Goal: Task Accomplishment & Management: Manage account settings

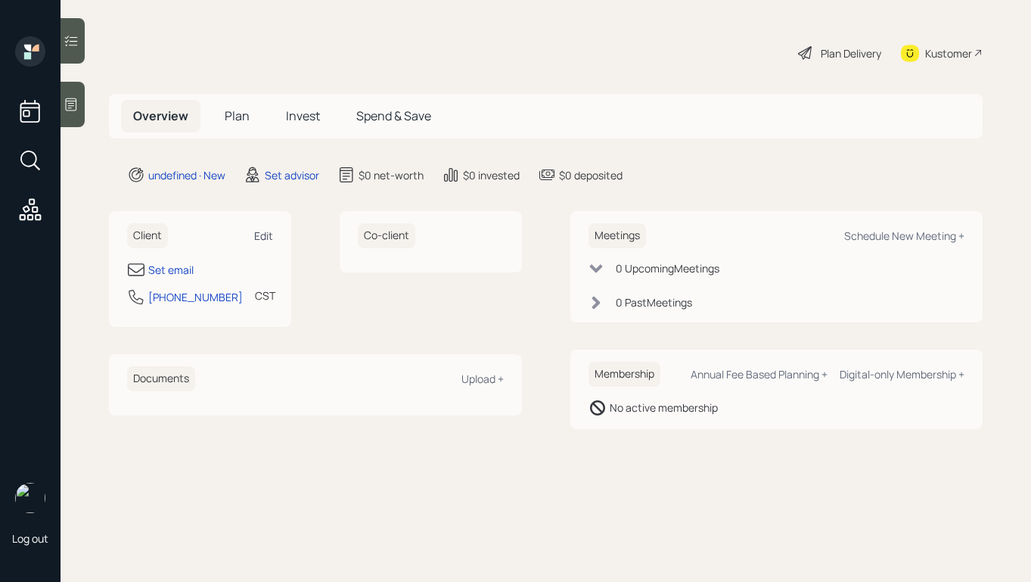
click at [266, 236] on div "Edit" at bounding box center [263, 236] width 19 height 14
select select "America/[GEOGRAPHIC_DATA]"
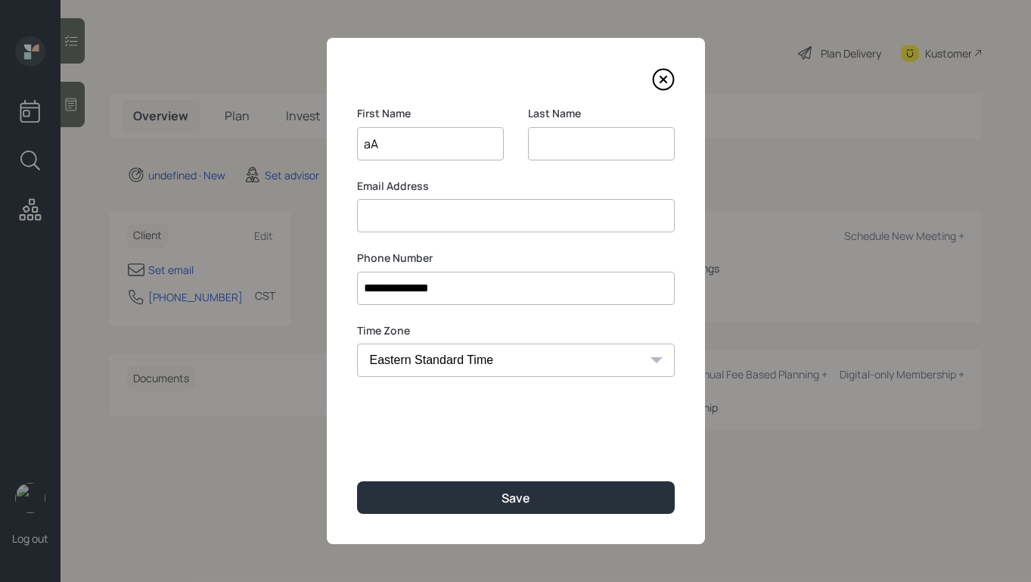
type input "a"
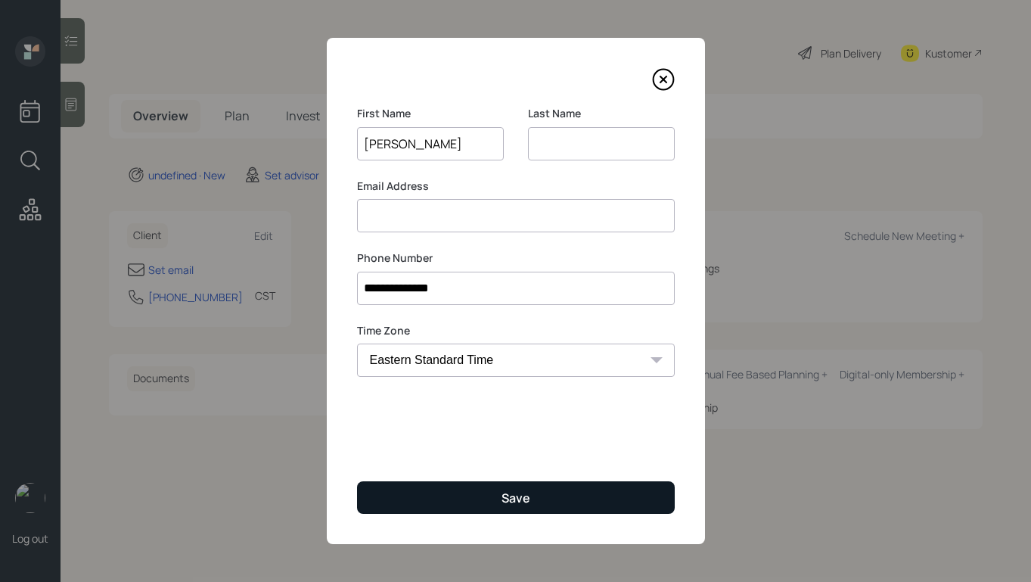
type input "[PERSON_NAME]"
click at [480, 490] on button "Save" at bounding box center [516, 497] width 318 height 33
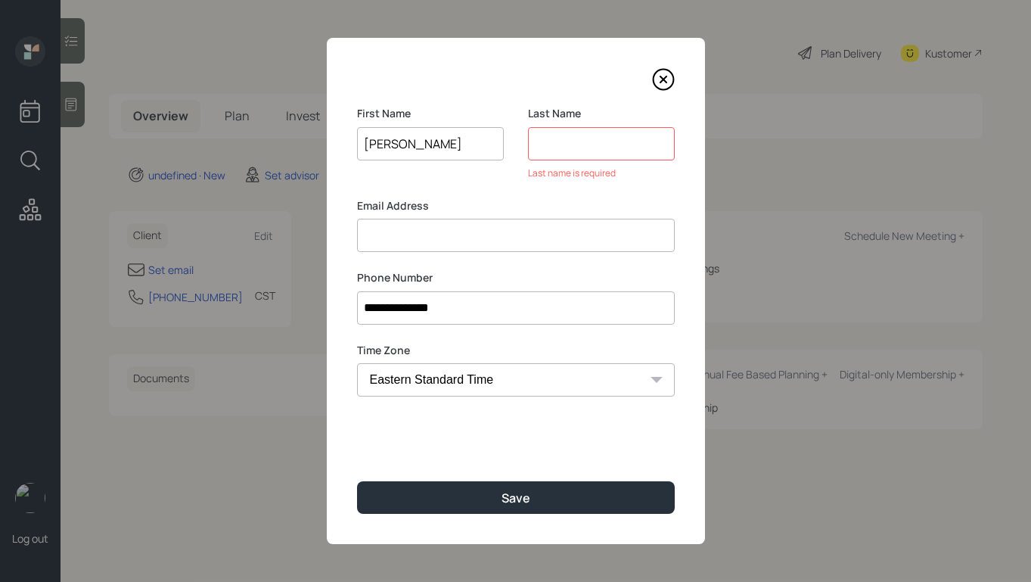
click at [595, 142] on input at bounding box center [601, 143] width 147 height 33
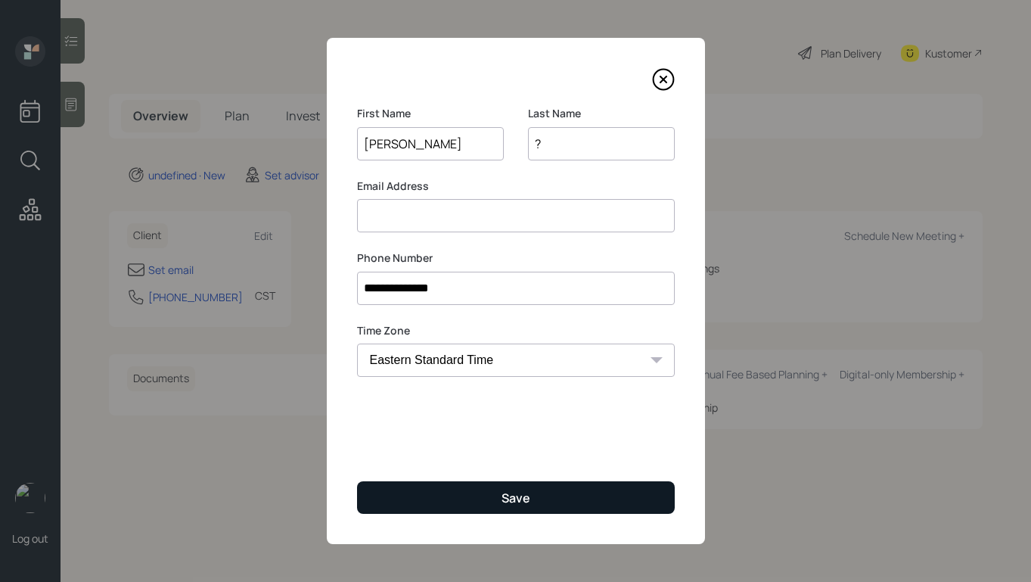
type input "?"
click at [546, 495] on button "Save" at bounding box center [516, 497] width 318 height 33
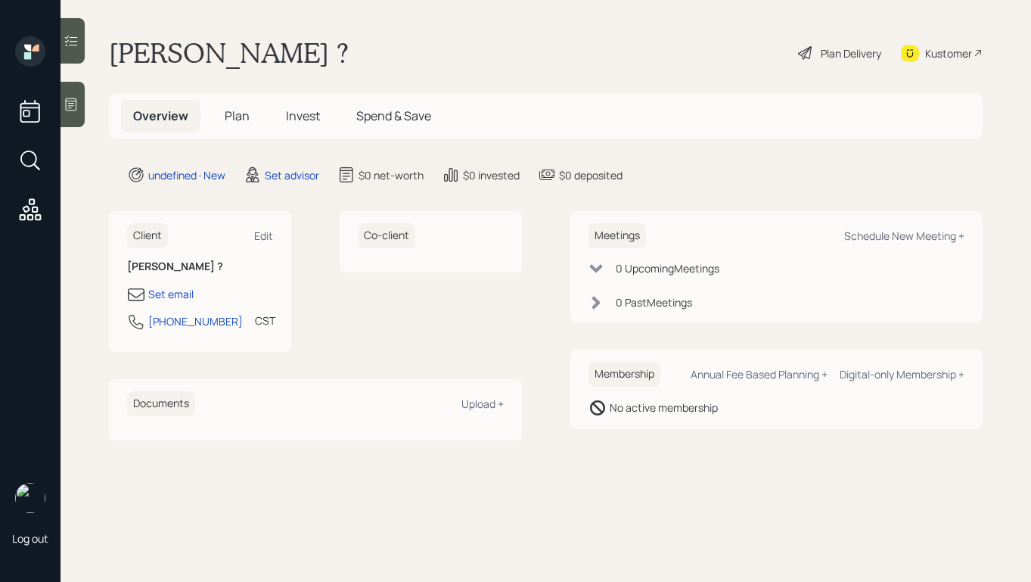
click at [84, 115] on div at bounding box center [73, 104] width 24 height 45
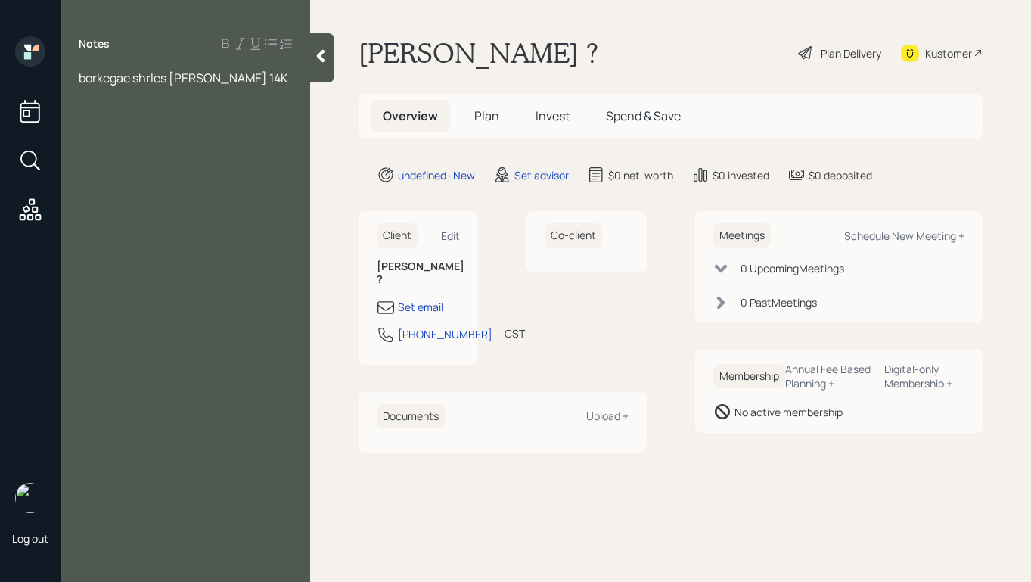
click at [219, 77] on span "borkegae shrles [PERSON_NAME] 14K" at bounding box center [184, 78] width 210 height 17
click at [145, 79] on span "brokerage shrles [PERSON_NAME] $14K" at bounding box center [176, 86] width 195 height 33
click at [261, 71] on div "brokerage [PERSON_NAME] $14K" at bounding box center [185, 78] width 213 height 17
click at [82, 79] on span "brokerage [PERSON_NAME] $14K" at bounding box center [171, 78] width 185 height 17
click at [210, 201] on div "Notes brokerage [PERSON_NAME] $14K" at bounding box center [186, 299] width 250 height 527
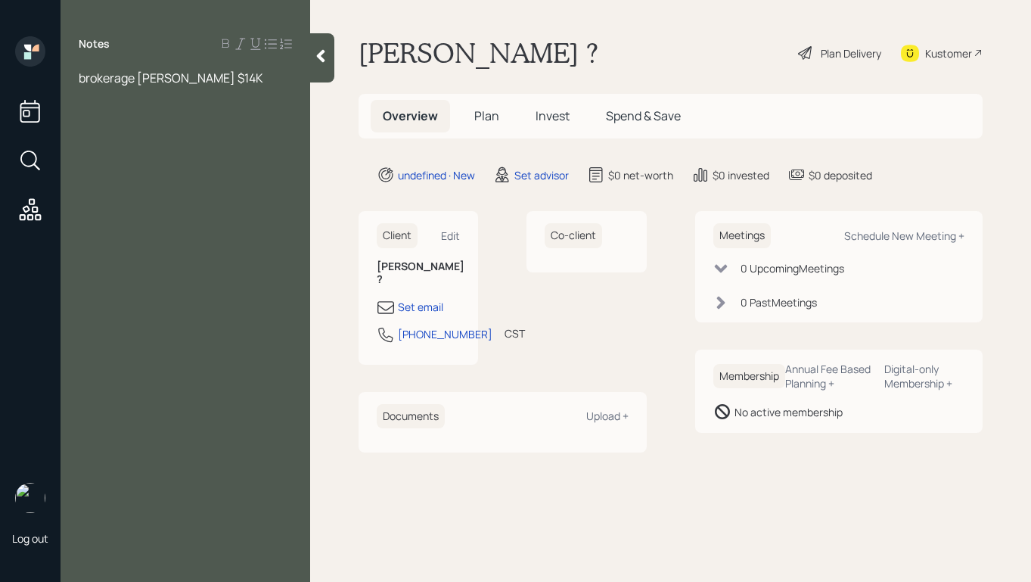
click at [79, 76] on span "brokerage [PERSON_NAME] $14K" at bounding box center [171, 78] width 185 height 17
click at [138, 78] on div at bounding box center [185, 78] width 213 height 17
click at [79, 79] on span "still working" at bounding box center [112, 78] width 66 height 17
click at [116, 65] on div "Notes still working brokerage [PERSON_NAME] $14K" at bounding box center [186, 299] width 250 height 527
click at [117, 77] on div at bounding box center [185, 78] width 213 height 17
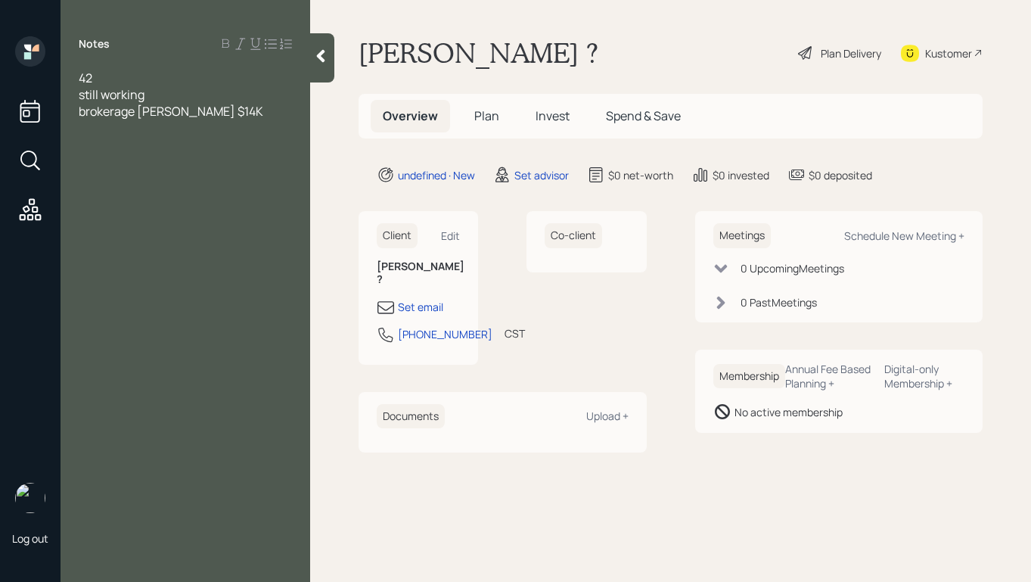
click at [187, 103] on span "brokerage [PERSON_NAME] $14K" at bounding box center [171, 111] width 185 height 17
click at [159, 85] on div "42" at bounding box center [185, 78] width 213 height 17
click at [166, 93] on div "still working" at bounding box center [185, 94] width 213 height 17
click at [227, 97] on span "still working -mortgage leander" at bounding box center [165, 94] width 172 height 17
click at [272, 99] on div "still working -mortgage lender" at bounding box center [185, 94] width 213 height 17
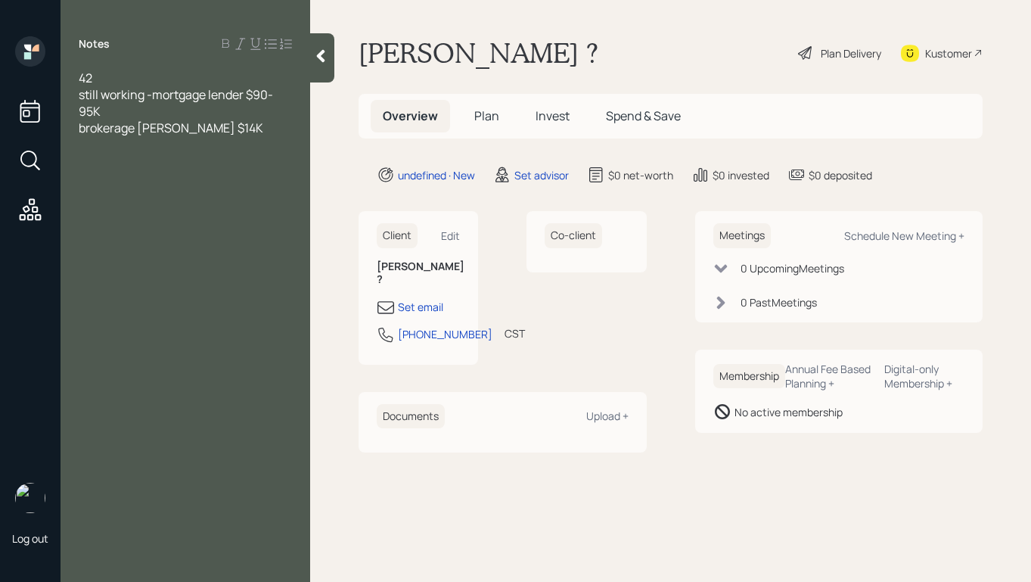
click at [135, 72] on div "42" at bounding box center [185, 78] width 213 height 17
click at [217, 213] on div "Notes 42 married - working separtion still working -mortgage lender $90-95K bro…" at bounding box center [186, 299] width 250 height 527
click at [189, 185] on div "Notes 42 married - working separtion still working -mortgage lender $90-95K bro…" at bounding box center [186, 299] width 250 height 527
click at [267, 141] on div "brokerage [PERSON_NAME] $14K" at bounding box center [185, 144] width 213 height 17
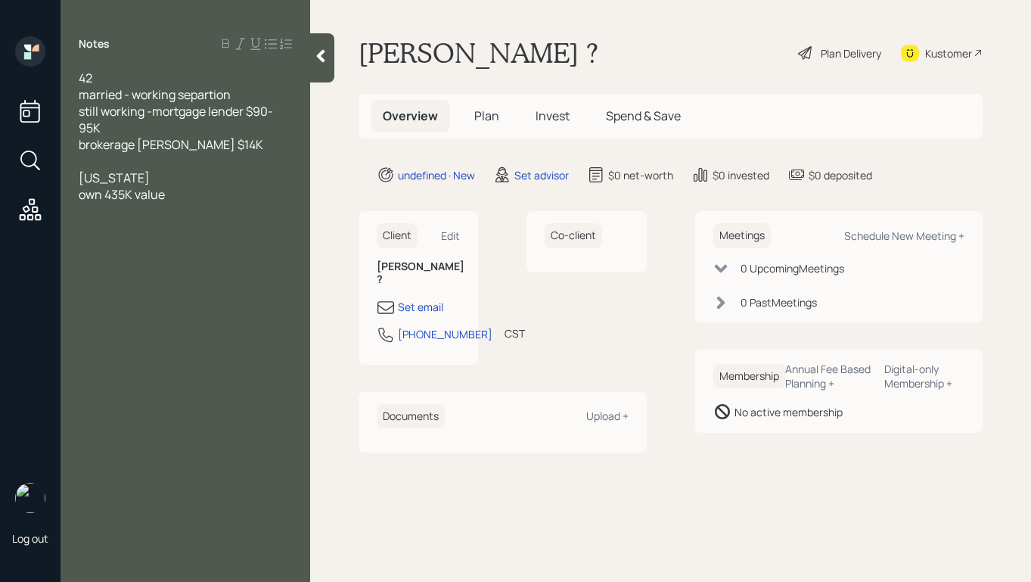
click at [104, 197] on span "own 435K value" at bounding box center [122, 194] width 86 height 17
click at [113, 216] on div at bounding box center [185, 211] width 213 height 17
click at [281, 151] on div "brokerage [PERSON_NAME] $14K" at bounding box center [185, 144] width 213 height 17
click at [181, 161] on span "checking/savings 13K" at bounding box center [139, 161] width 120 height 17
click at [408, 299] on div "Set email" at bounding box center [420, 307] width 45 height 16
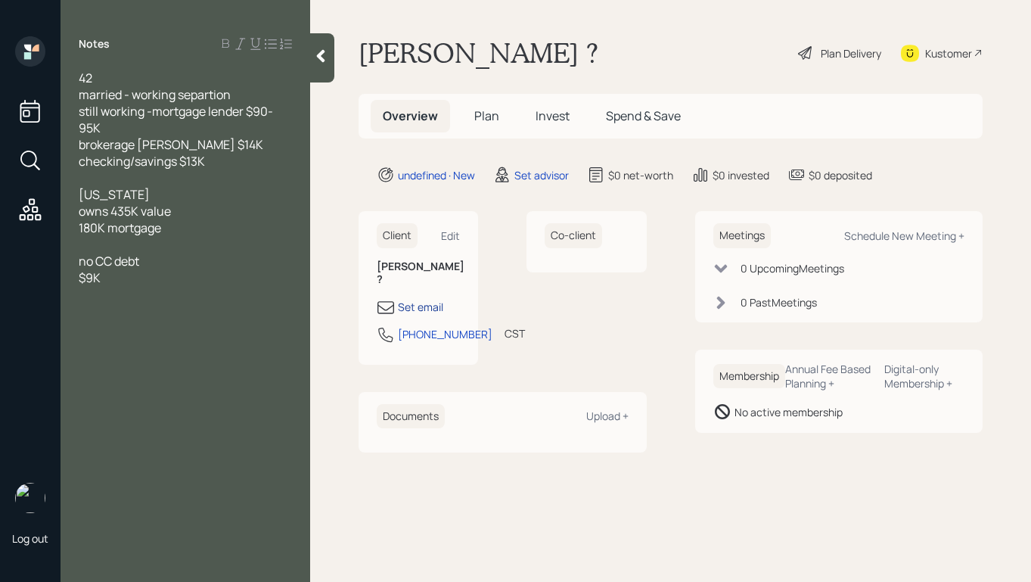
select select "America/[GEOGRAPHIC_DATA]"
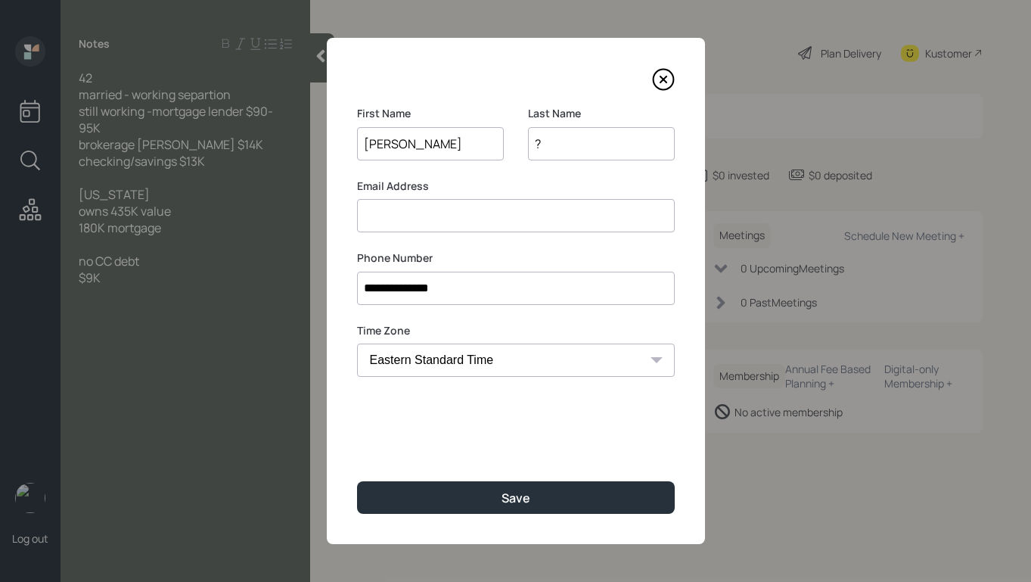
click at [455, 229] on input at bounding box center [516, 215] width 318 height 33
type input "a"
type input "[PERSON_NAME][EMAIL_ADDRESS][PERSON_NAME][DOMAIN_NAME]"
drag, startPoint x: 416, startPoint y: 145, endPoint x: 263, endPoint y: 97, distance: 160.8
click at [216, 94] on div "**********" at bounding box center [515, 291] width 1031 height 582
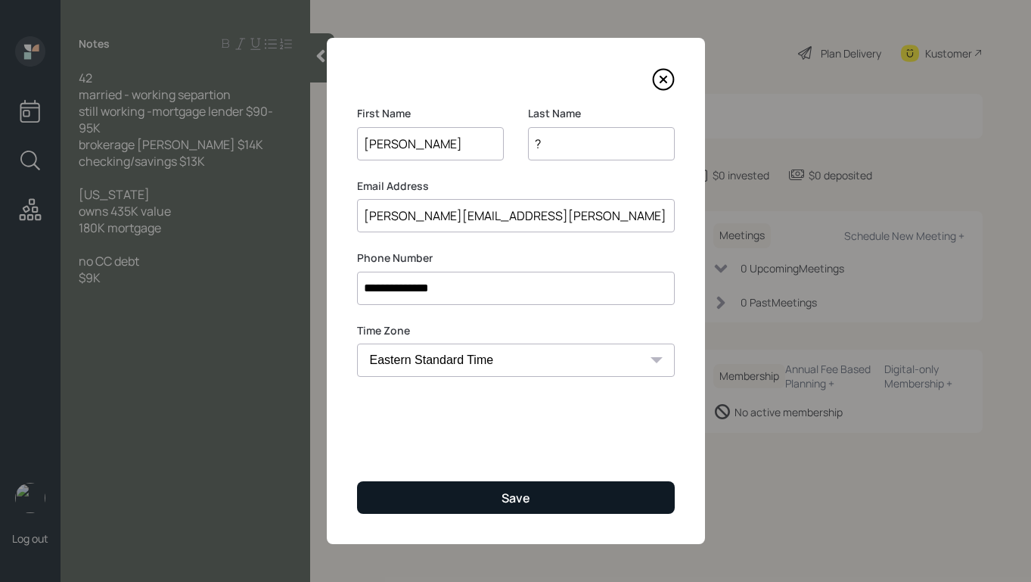
type input "[PERSON_NAME]"
click at [539, 511] on button "Save" at bounding box center [516, 497] width 318 height 33
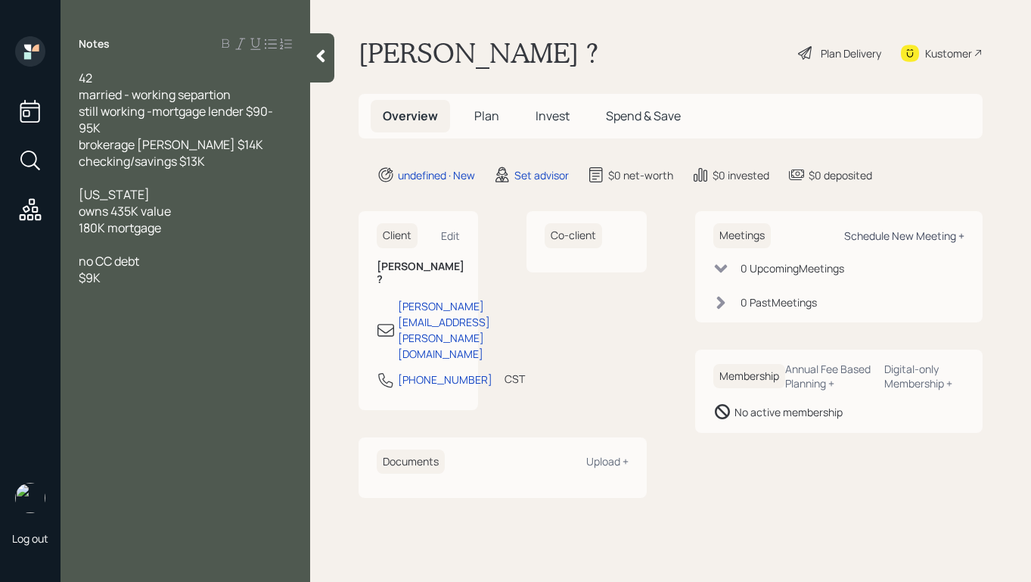
click at [902, 235] on div "Schedule New Meeting +" at bounding box center [904, 236] width 120 height 14
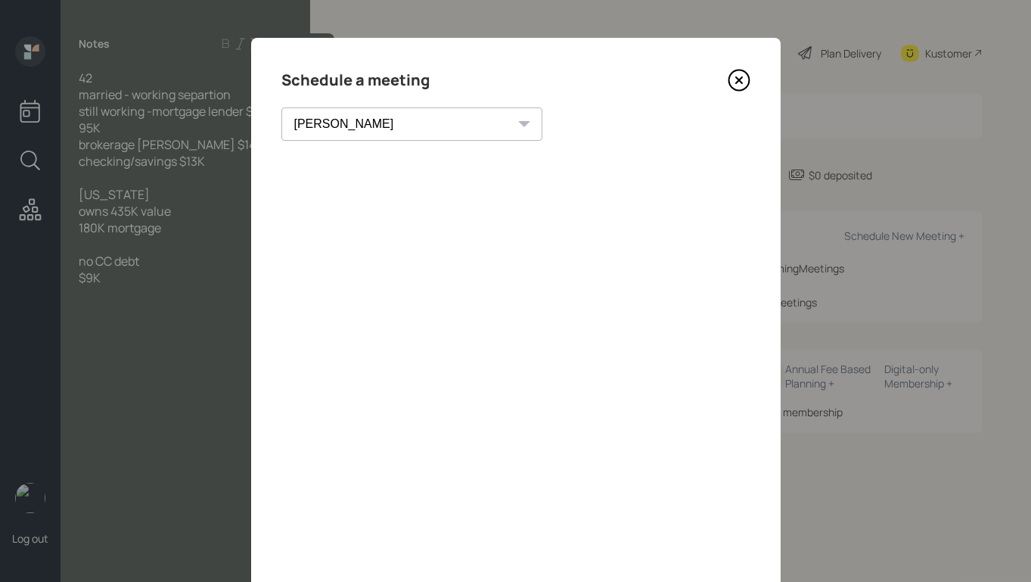
click at [389, 132] on select "[PERSON_NAME] [PERSON_NAME] [PERSON_NAME] [PERSON_NAME] [PERSON_NAME] [PERSON_N…" at bounding box center [411, 123] width 261 height 33
select select "b1d8ea90-abcc-42aa-86cc-4f33a132aacc"
click at [281, 107] on select "[PERSON_NAME] [PERSON_NAME] [PERSON_NAME] [PERSON_NAME] [PERSON_NAME] [PERSON_N…" at bounding box center [411, 123] width 261 height 33
click at [730, 80] on icon at bounding box center [739, 80] width 23 height 23
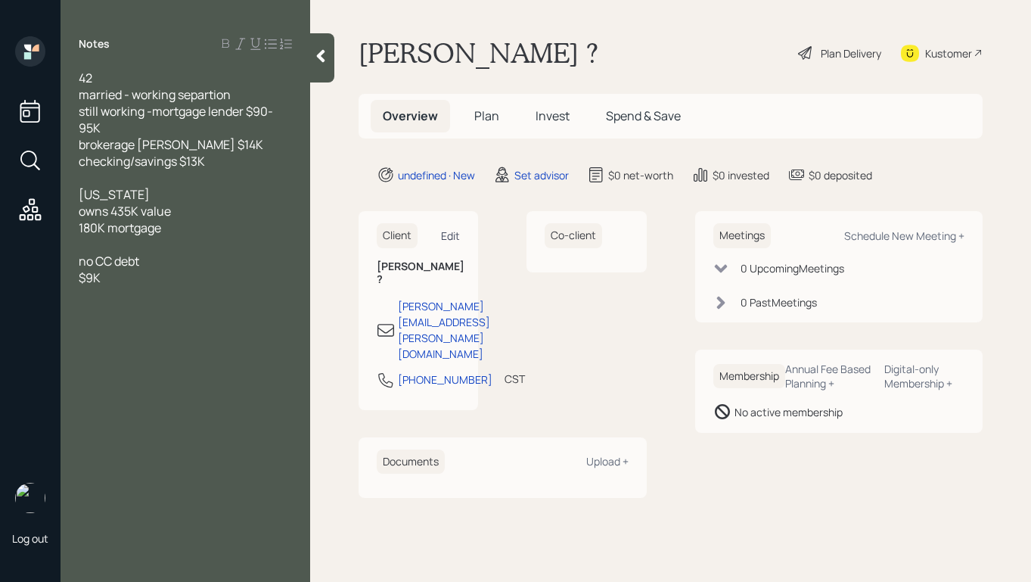
click at [453, 233] on div "Edit" at bounding box center [450, 236] width 19 height 14
select select "America/[GEOGRAPHIC_DATA]"
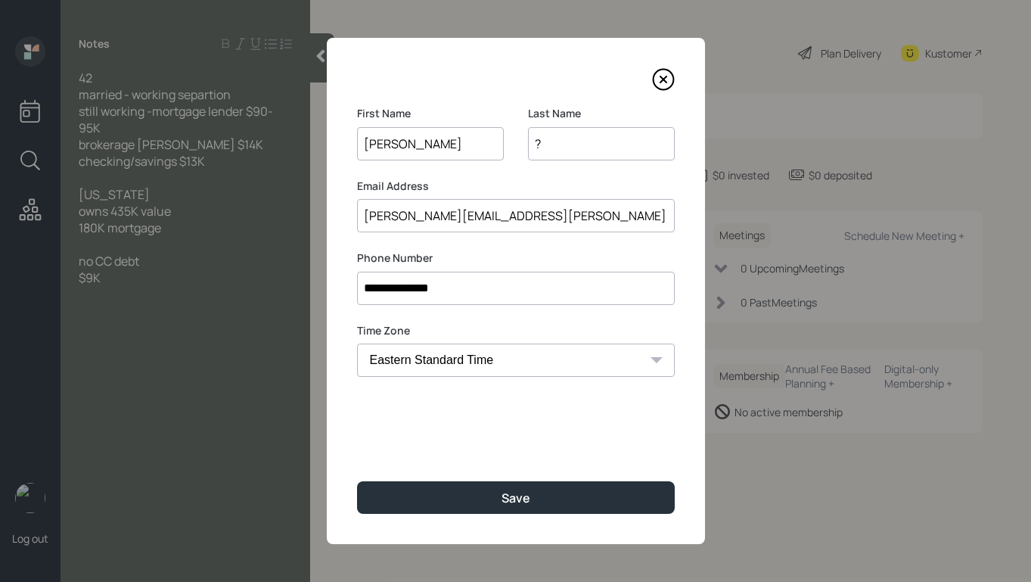
click at [602, 148] on input "?" at bounding box center [601, 143] width 147 height 33
paste input "[PERSON_NAME].[PERSON_NAME]@"
drag, startPoint x: 557, startPoint y: 146, endPoint x: 453, endPoint y: 132, distance: 104.6
click at [453, 133] on div "First Name [PERSON_NAME] Last Name [PERSON_NAME].[PERSON_NAME]@" at bounding box center [516, 142] width 318 height 73
click at [589, 142] on input "[PERSON_NAME]@" at bounding box center [601, 143] width 147 height 33
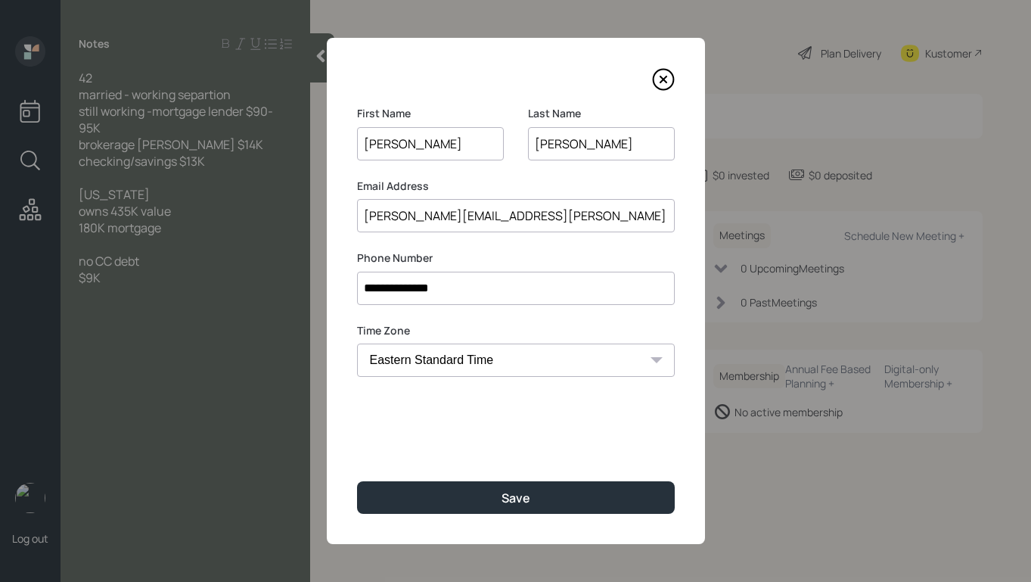
click at [539, 143] on input "[PERSON_NAME]" at bounding box center [601, 143] width 147 height 33
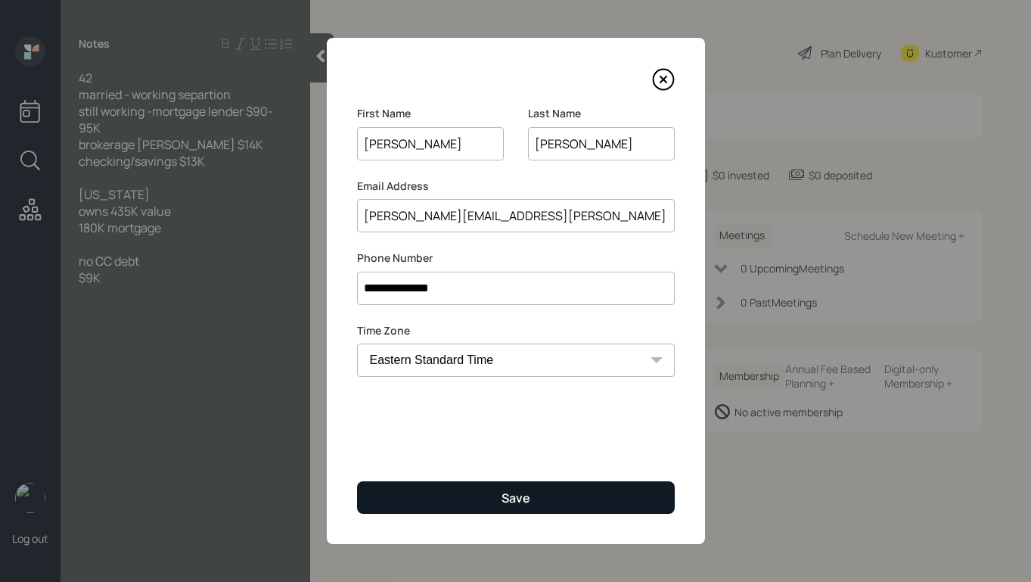
type input "[PERSON_NAME]"
click at [535, 505] on button "Save" at bounding box center [516, 497] width 318 height 33
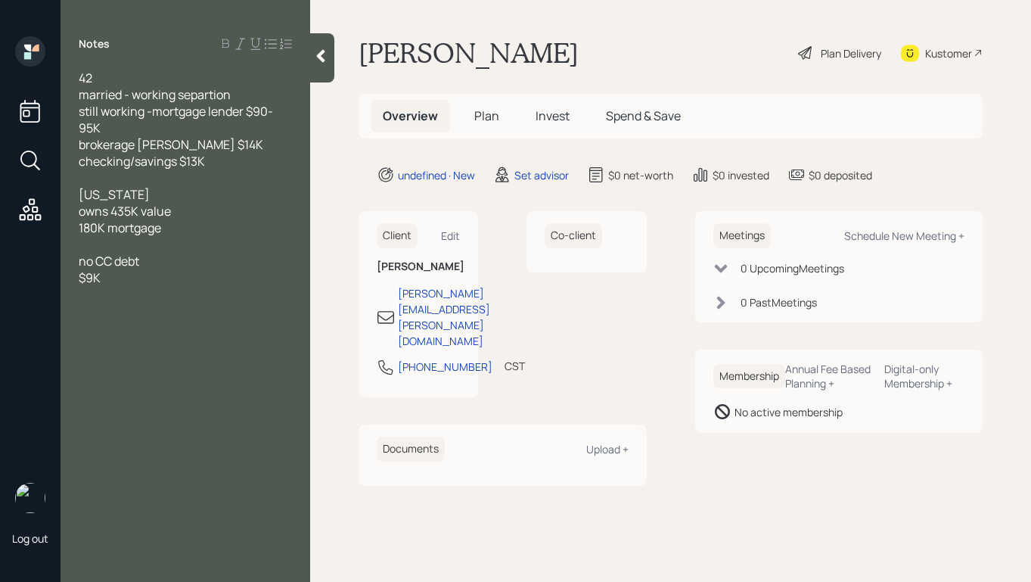
click at [244, 95] on div "married - working separtion" at bounding box center [185, 94] width 213 height 17
click at [157, 129] on div "still working -mortgage lender $90-95K" at bounding box center [185, 119] width 213 height 33
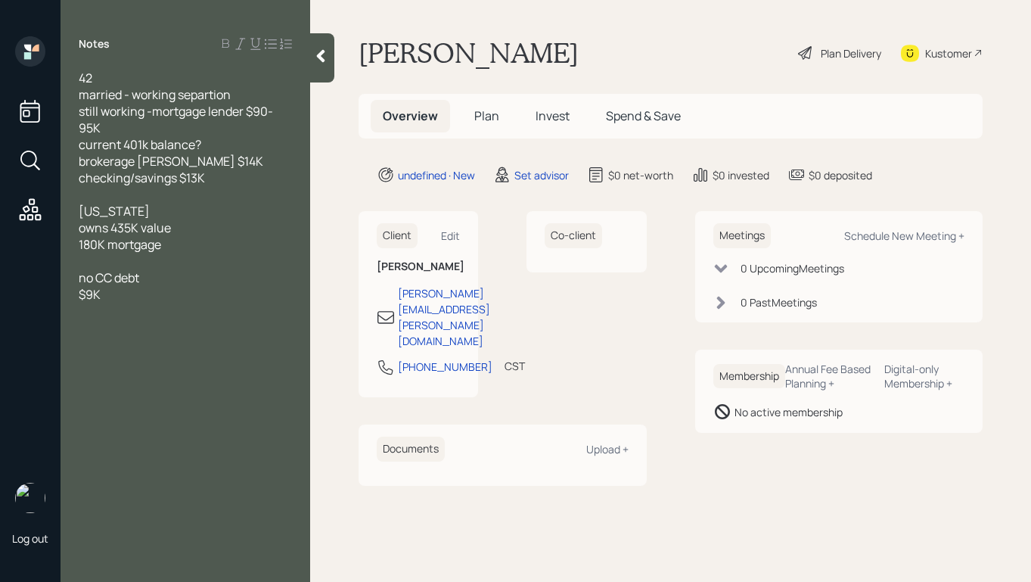
click at [152, 163] on span "brokerage [PERSON_NAME] $14K" at bounding box center [171, 161] width 185 height 17
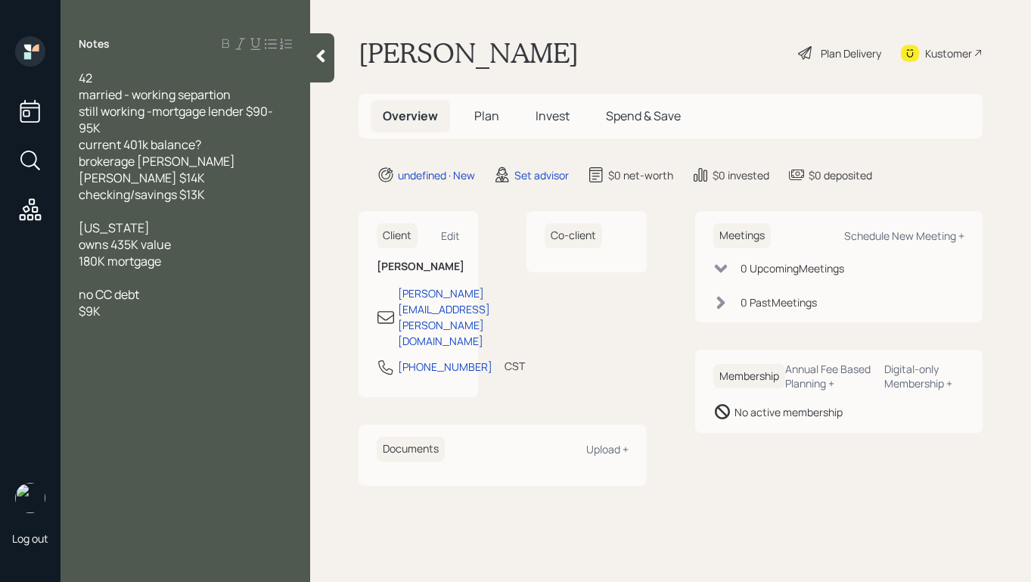
click at [260, 162] on div "brokerage [PERSON_NAME] [PERSON_NAME] $14K" at bounding box center [185, 169] width 213 height 33
click at [113, 313] on div "$9K" at bounding box center [185, 311] width 213 height 17
click at [535, 167] on div "Set advisor" at bounding box center [542, 175] width 54 height 16
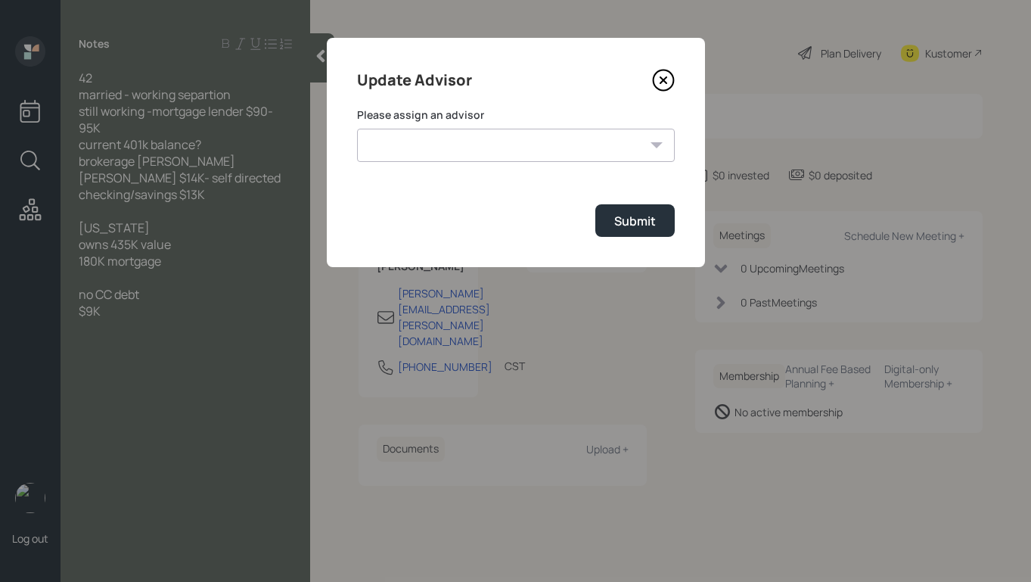
click at [555, 156] on select "[PERSON_NAME] [PERSON_NAME] End [PERSON_NAME] [PERSON_NAME] [PERSON_NAME] [PERS…" at bounding box center [516, 145] width 318 height 33
click at [357, 129] on select "[PERSON_NAME] [PERSON_NAME] End [PERSON_NAME] [PERSON_NAME] [PERSON_NAME] [PERS…" at bounding box center [516, 145] width 318 height 33
click at [543, 151] on select "[PERSON_NAME] [PERSON_NAME] End [PERSON_NAME] [PERSON_NAME] [PERSON_NAME] [PERS…" at bounding box center [516, 145] width 318 height 33
select select "b1d8ea90-abcc-42aa-86cc-4f33a132aacc"
click at [357, 129] on select "[PERSON_NAME] [PERSON_NAME] End [PERSON_NAME] [PERSON_NAME] [PERSON_NAME] [PERS…" at bounding box center [516, 145] width 318 height 33
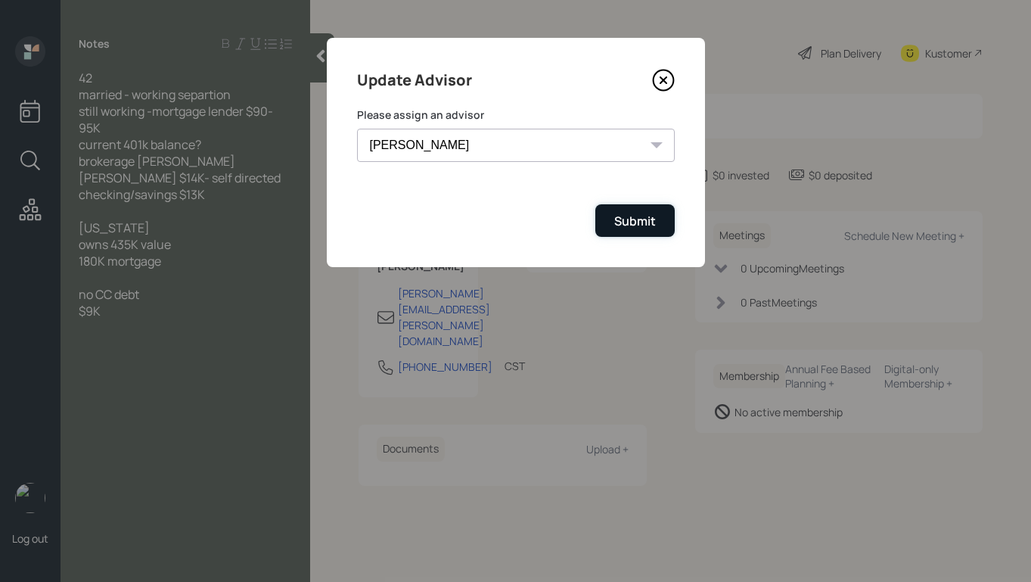
click at [599, 216] on button "Submit" at bounding box center [634, 220] width 79 height 33
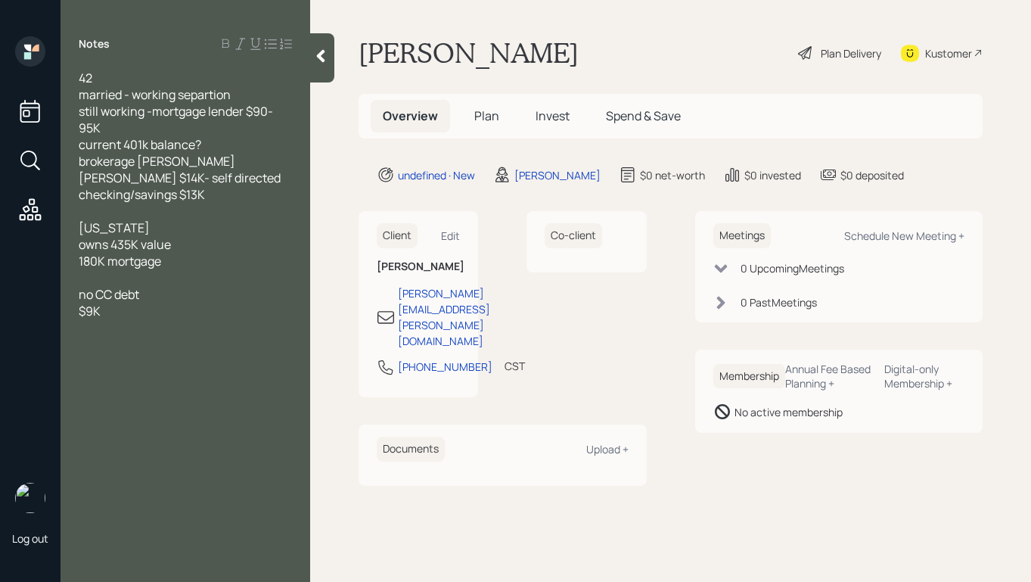
click at [124, 315] on div "$9K" at bounding box center [185, 311] width 213 height 17
click at [76, 310] on div "42 married - working separtion still working -mortgage lender $90-95K current 4…" at bounding box center [186, 211] width 250 height 283
click at [80, 310] on span "$9K" at bounding box center [90, 311] width 22 height 17
